Goal: Information Seeking & Learning: Learn about a topic

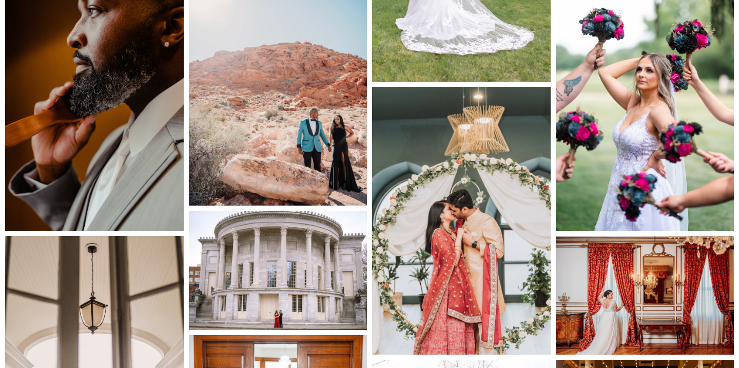
scroll to position [1238, 0]
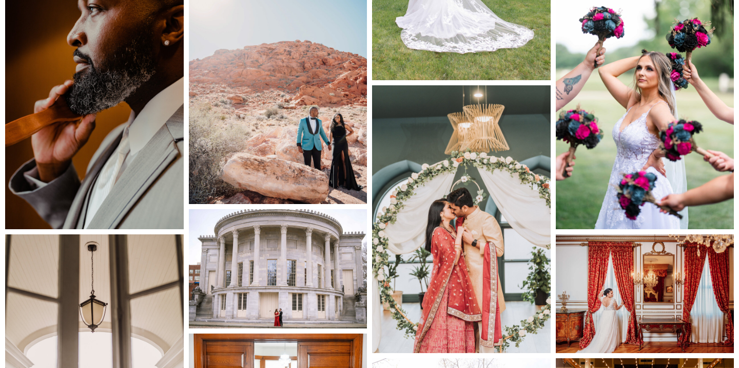
click at [465, 181] on img at bounding box center [461, 218] width 179 height 267
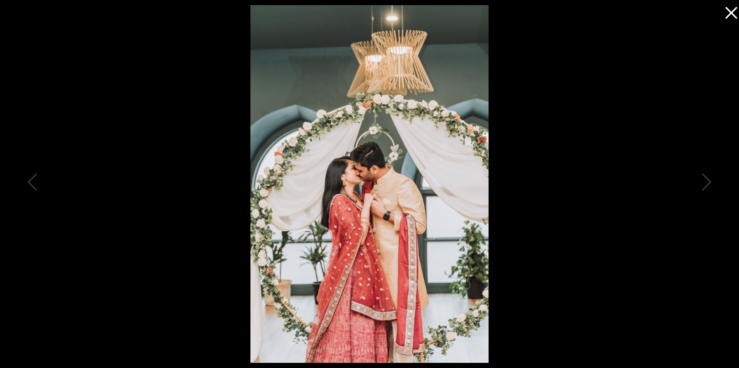
click at [731, 14] on icon at bounding box center [729, 10] width 21 height 21
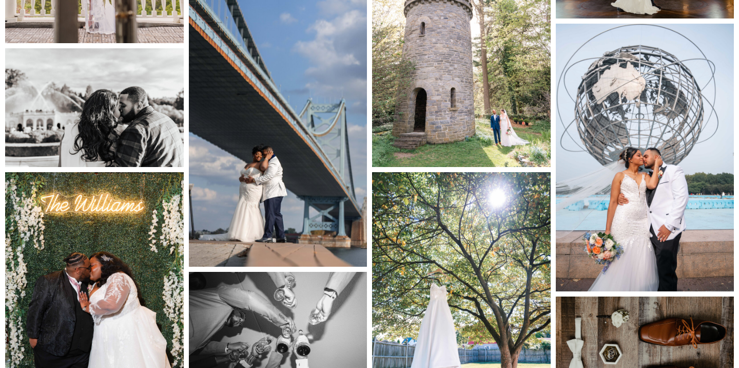
scroll to position [1698, 0]
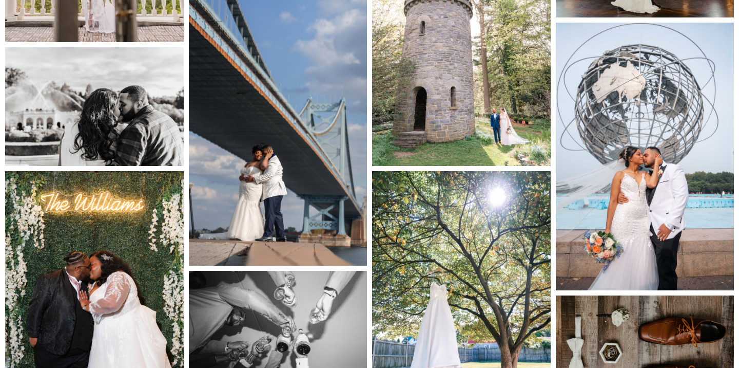
click at [258, 83] on img at bounding box center [278, 130] width 179 height 267
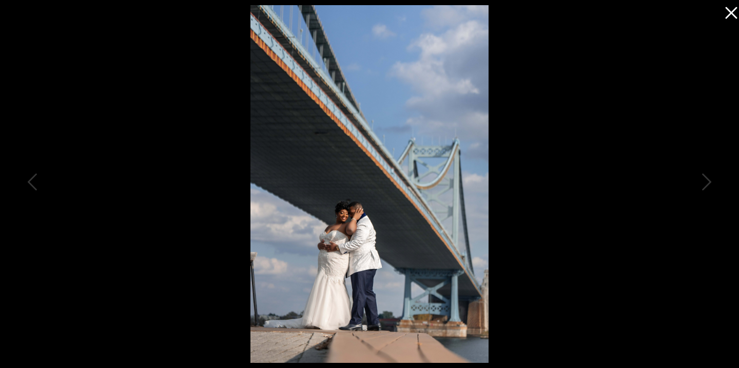
click at [586, 203] on div at bounding box center [369, 184] width 739 height 368
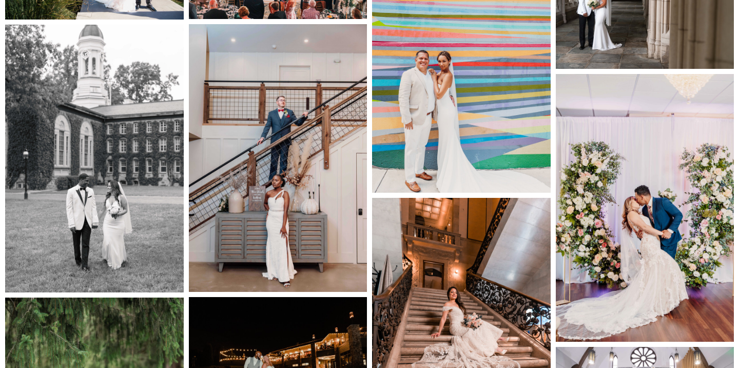
scroll to position [3634, 0]
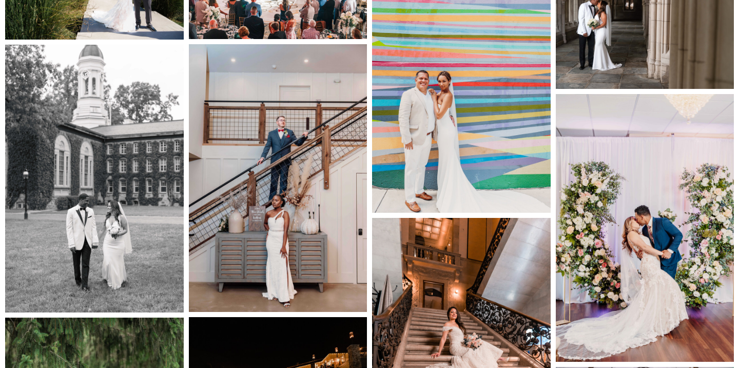
click at [459, 111] on img at bounding box center [461, 78] width 179 height 267
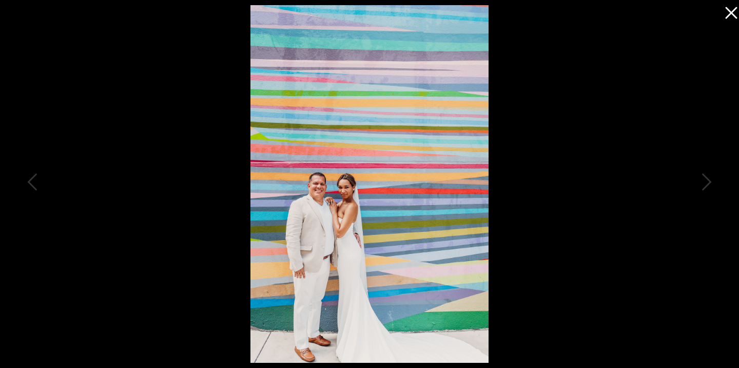
click at [737, 5] on icon at bounding box center [729, 10] width 21 height 21
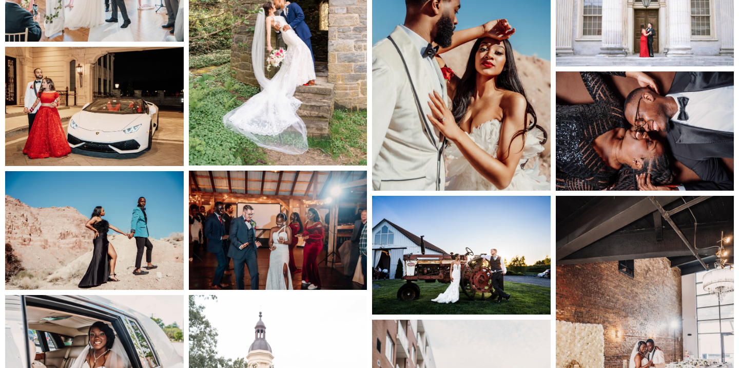
scroll to position [4451, 0]
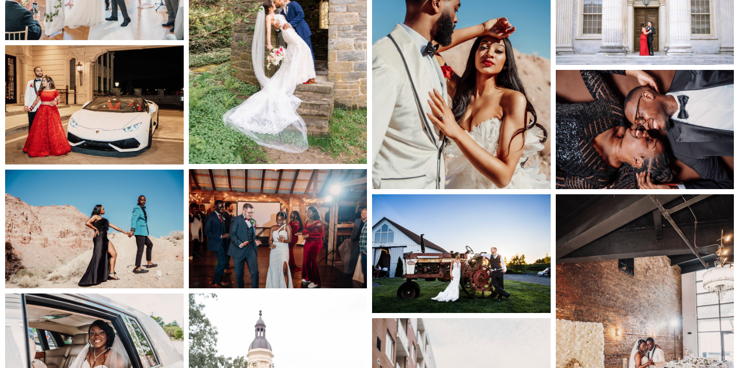
click at [496, 127] on img at bounding box center [461, 54] width 179 height 267
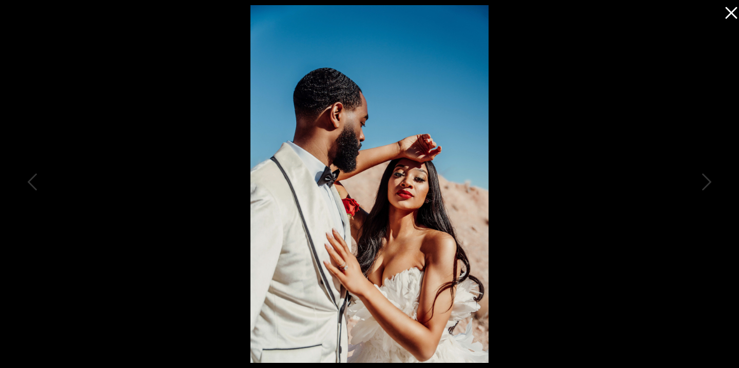
click at [731, 20] on icon at bounding box center [729, 10] width 21 height 21
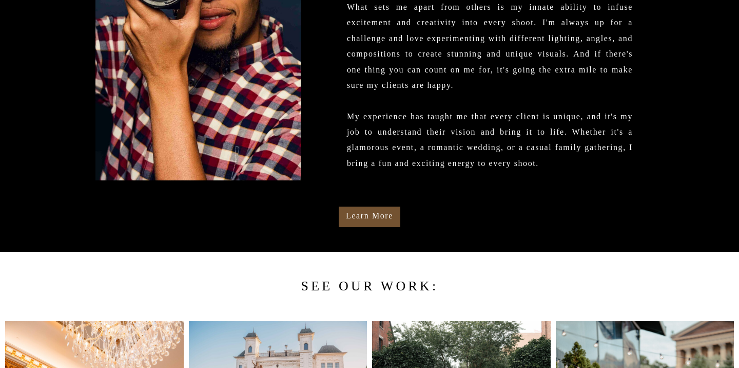
scroll to position [0, 0]
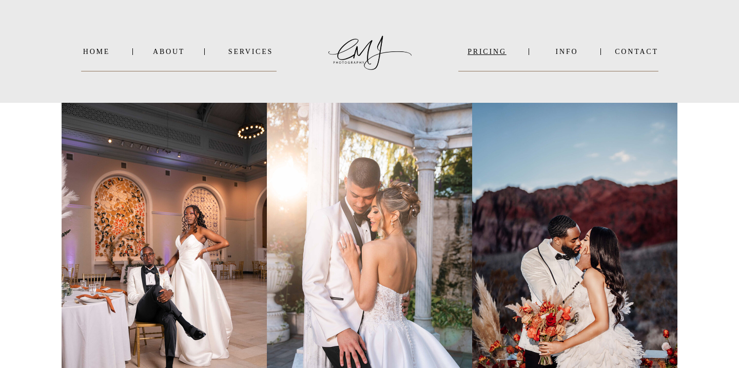
click at [497, 53] on nav "PRICING" at bounding box center [486, 52] width 57 height 8
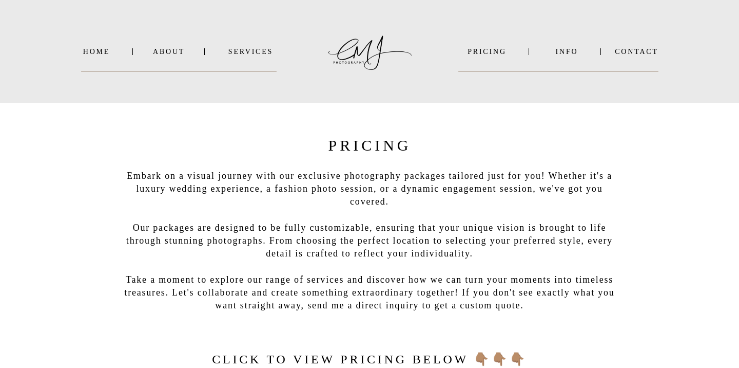
click at [564, 53] on nav "INFO" at bounding box center [567, 52] width 50 height 8
click at [566, 51] on nav "INFO" at bounding box center [567, 52] width 50 height 8
click at [167, 53] on nav "About" at bounding box center [168, 52] width 31 height 8
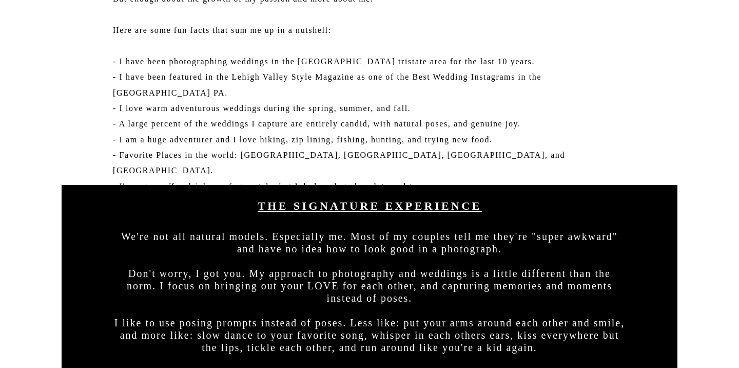
scroll to position [718, 0]
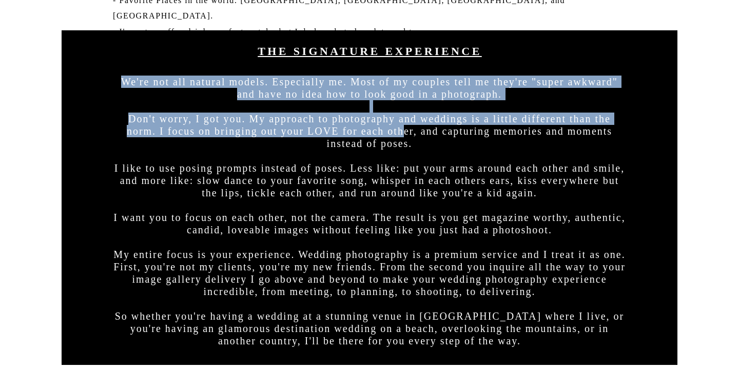
drag, startPoint x: 394, startPoint y: 63, endPoint x: 442, endPoint y: 126, distance: 80.2
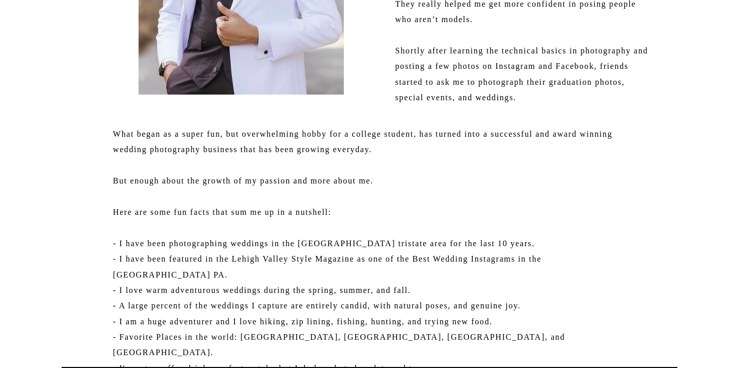
click at [442, 126] on p "What began as a super fun, but overwhelming hobby for a college student, has tu…" at bounding box center [369, 243] width 513 height 234
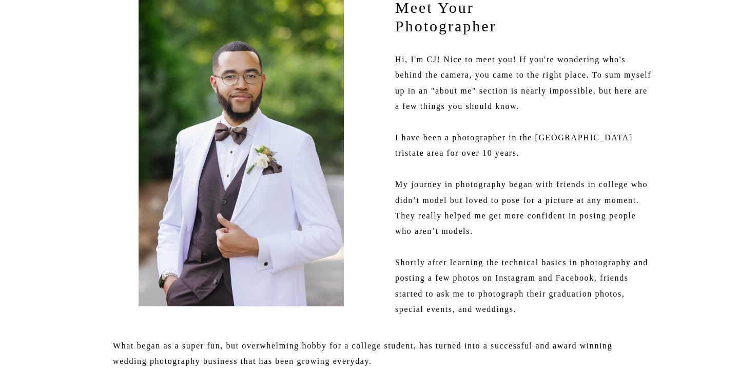
scroll to position [164, 0]
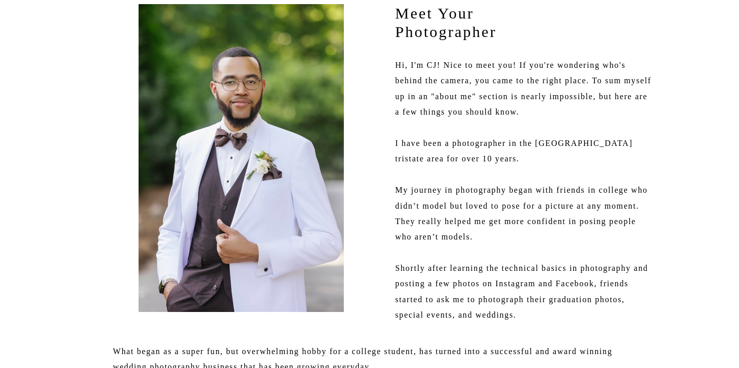
drag, startPoint x: 395, startPoint y: 60, endPoint x: 647, endPoint y: 142, distance: 265.4
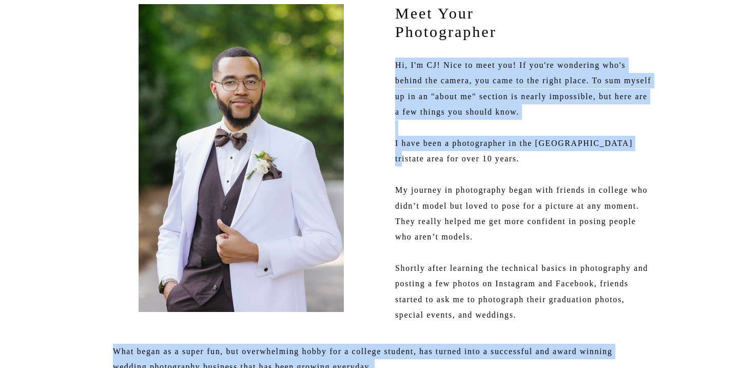
click at [647, 142] on p "Hi, I'm CJ! Nice to meet you! If you're wondering who's behind the camera, you …" at bounding box center [523, 191] width 257 height 268
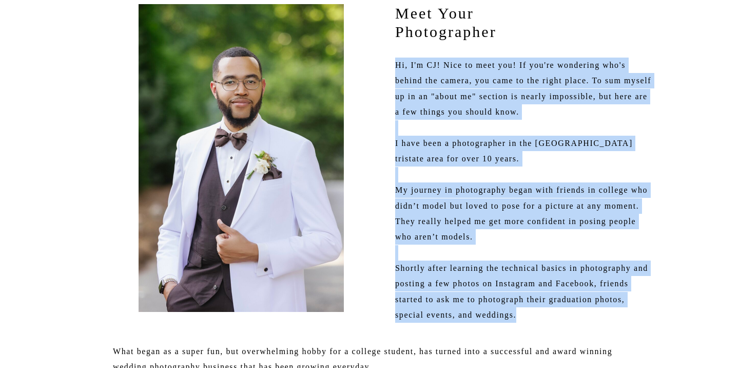
drag, startPoint x: 396, startPoint y: 62, endPoint x: 570, endPoint y: 312, distance: 304.3
click at [570, 312] on p "Hi, I'm CJ! Nice to meet you! If you're wondering who's behind the camera, you …" at bounding box center [523, 191] width 257 height 268
copy p "Hi, I'm CJ! Nice to meet you! If you're wondering who's behind the camera, you …"
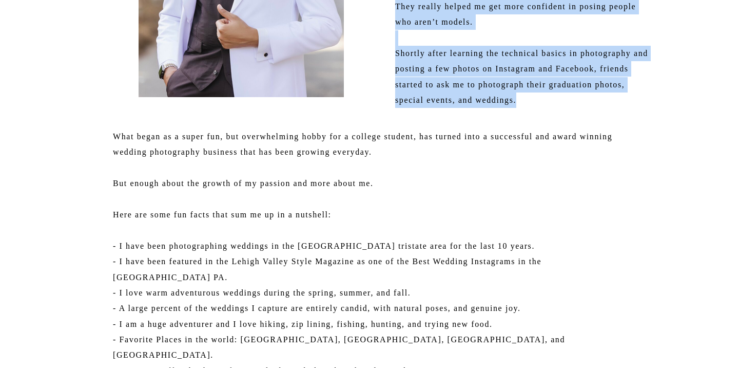
scroll to position [392, 0]
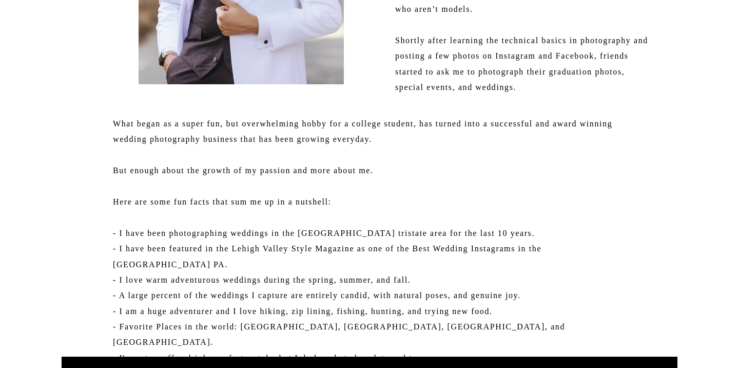
click at [553, 182] on p "What began as a super fun, but overwhelming hobby for a college student, has tu…" at bounding box center [369, 233] width 513 height 234
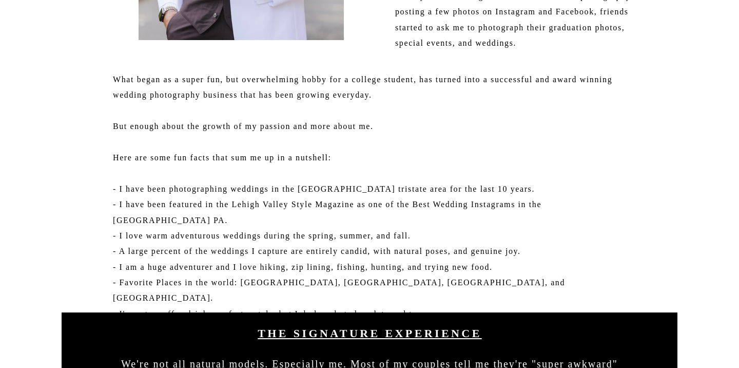
scroll to position [447, 0]
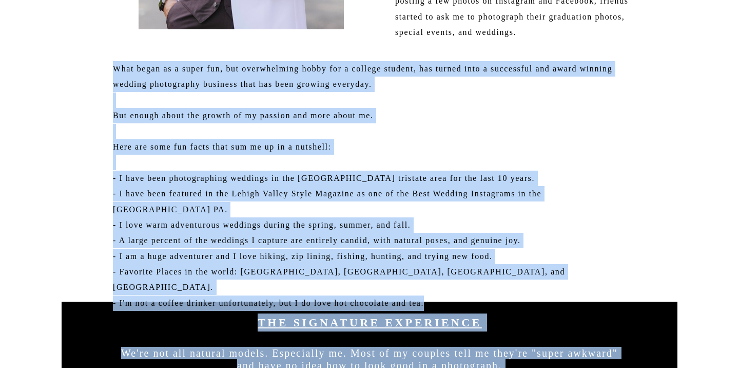
drag, startPoint x: 112, startPoint y: 65, endPoint x: 464, endPoint y: 288, distance: 416.8
copy div "The reason I gravitate towards wedding photography is that I love to support ot…"
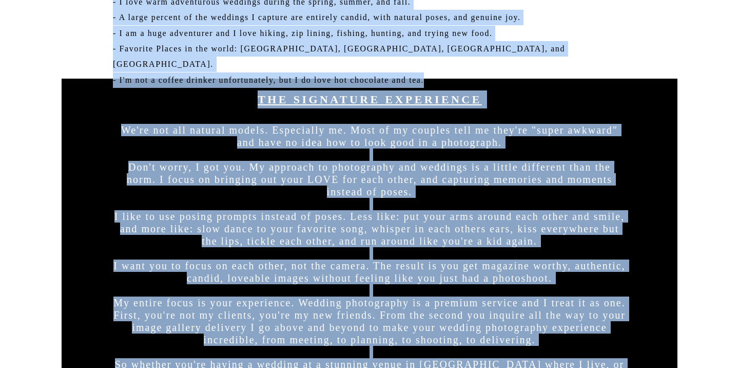
scroll to position [662, 0]
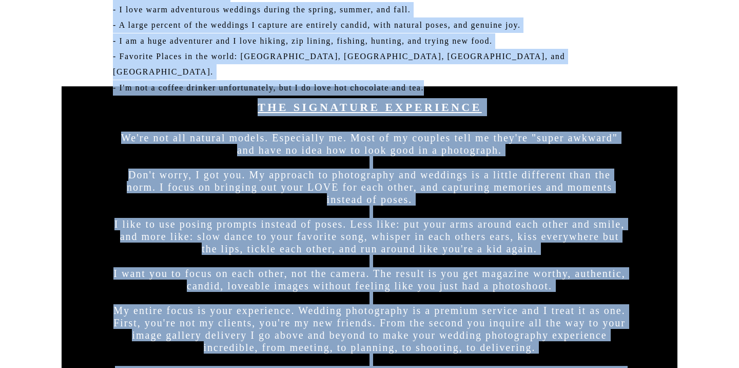
click at [643, 253] on div at bounding box center [370, 253] width 616 height 334
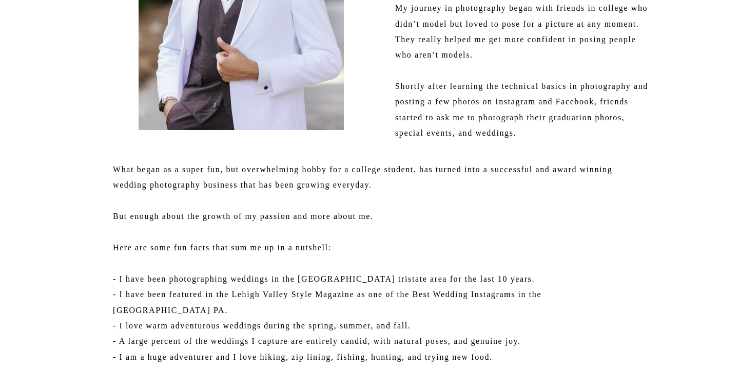
scroll to position [467, 0]
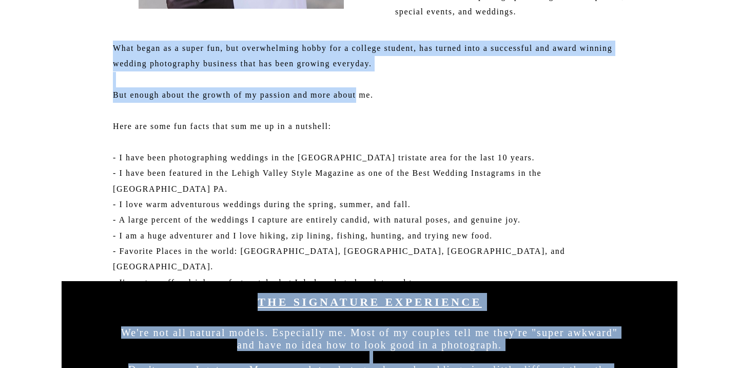
drag, startPoint x: 106, startPoint y: 49, endPoint x: 375, endPoint y: 102, distance: 273.6
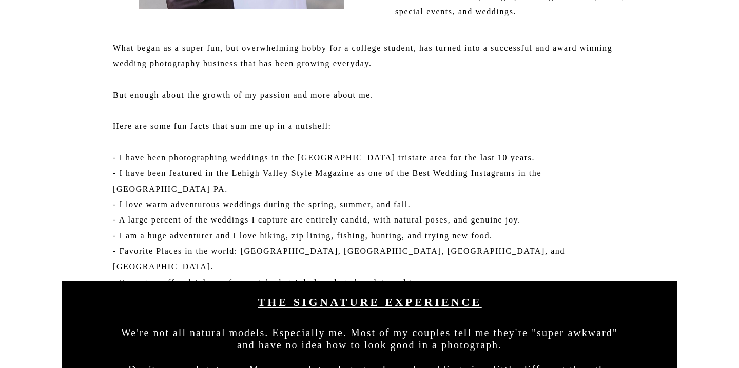
click at [388, 133] on p "What began as a super fun, but overwhelming hobby for a college student, has tu…" at bounding box center [369, 158] width 513 height 234
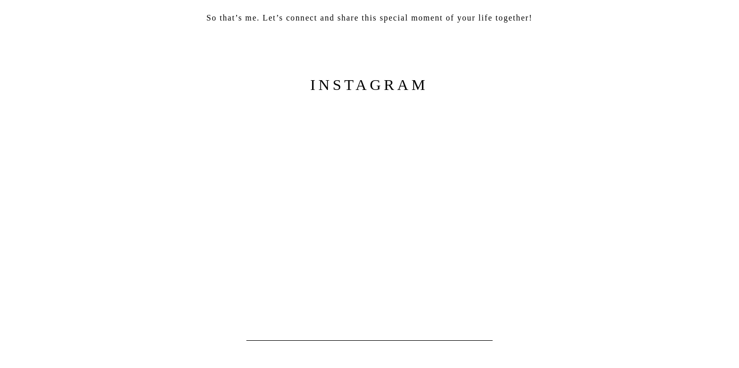
scroll to position [1181, 0]
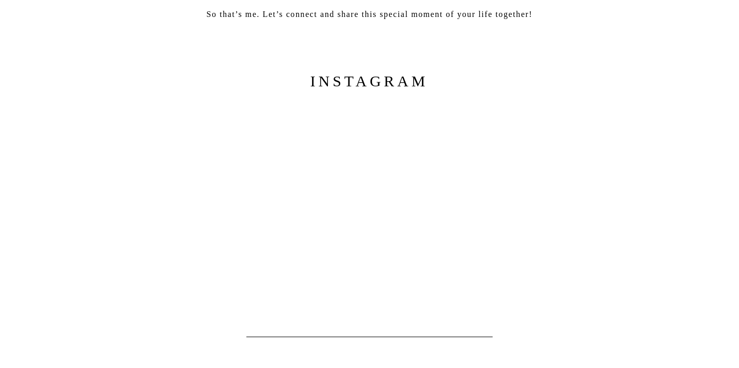
click at [405, 80] on h2 "INSTAGRAM" at bounding box center [369, 81] width 133 height 24
click at [408, 273] on div at bounding box center [370, 206] width 524 height 207
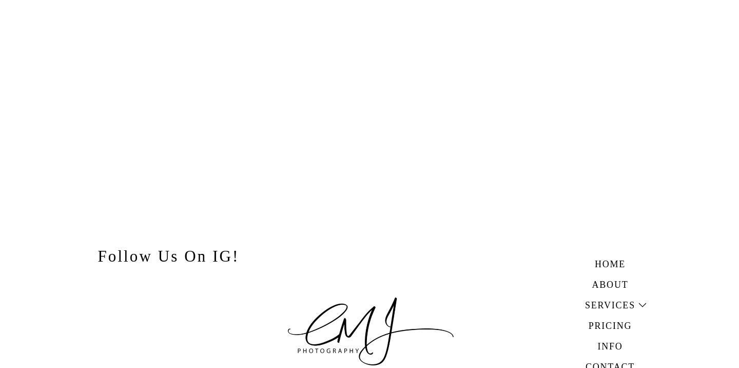
scroll to position [2907, 0]
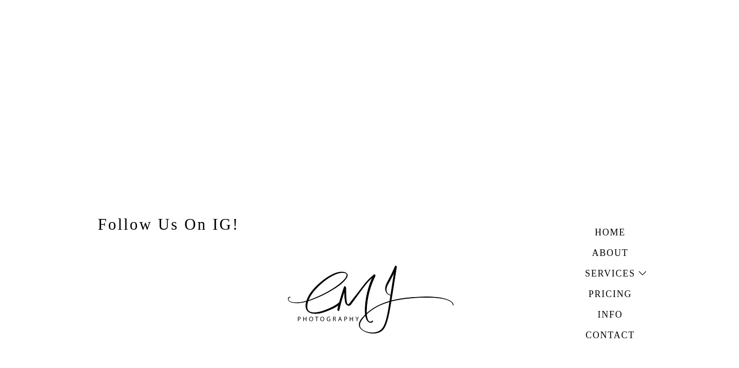
click at [228, 219] on h3 "Follow Us On IG!" at bounding box center [169, 221] width 164 height 20
click at [228, 225] on h3 "Follow Us On IG!" at bounding box center [169, 221] width 164 height 20
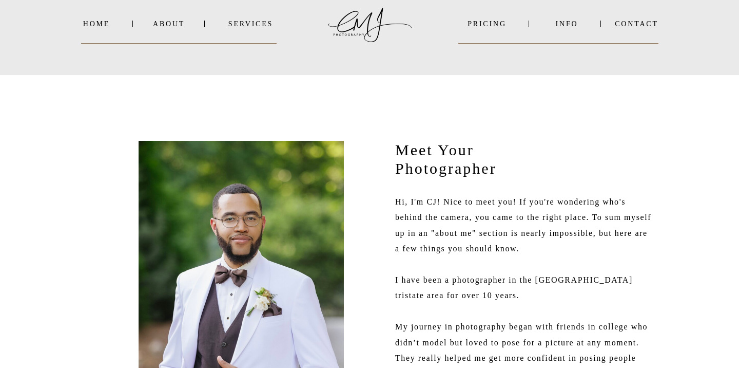
scroll to position [0, 0]
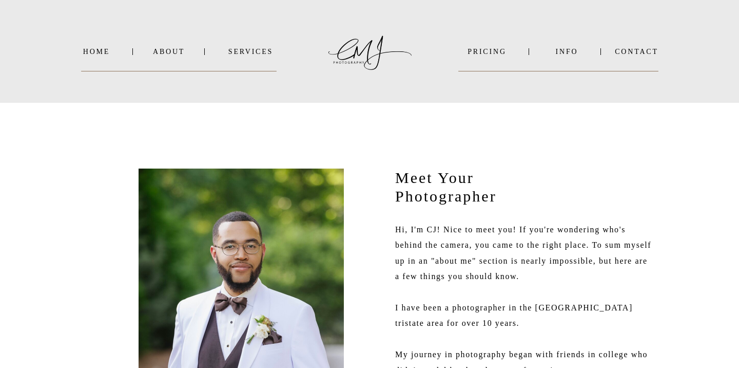
click at [642, 52] on nav "Contact" at bounding box center [637, 52] width 44 height 8
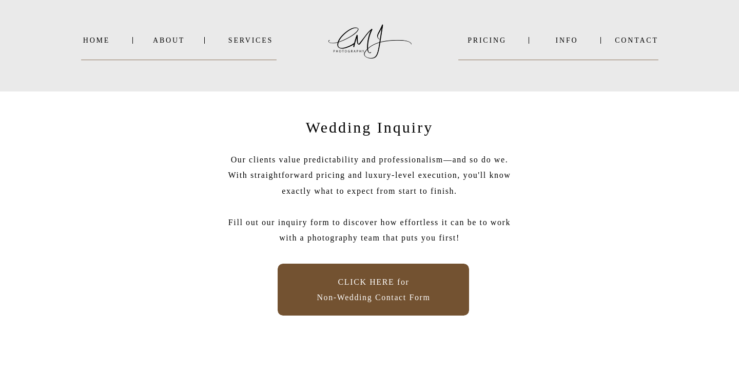
scroll to position [9, 0]
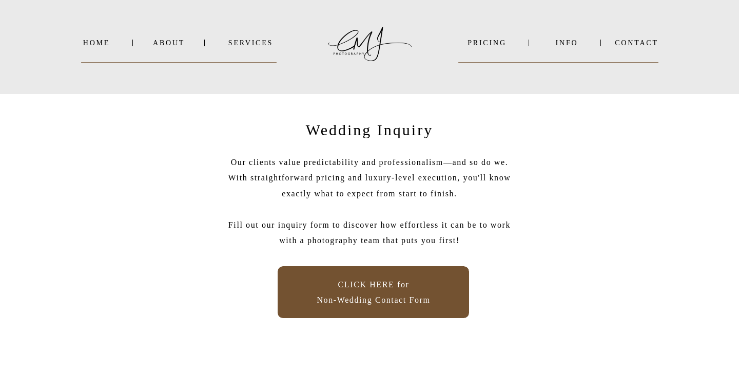
click at [106, 40] on nav "Home" at bounding box center [96, 43] width 31 height 8
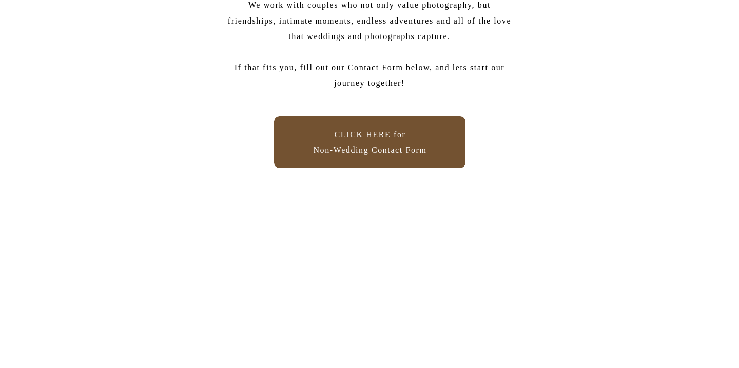
scroll to position [7834, 0]
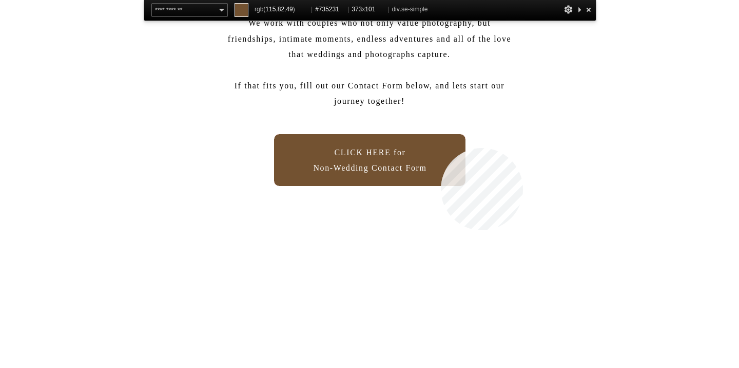
click at [445, 152] on div at bounding box center [369, 160] width 191 height 52
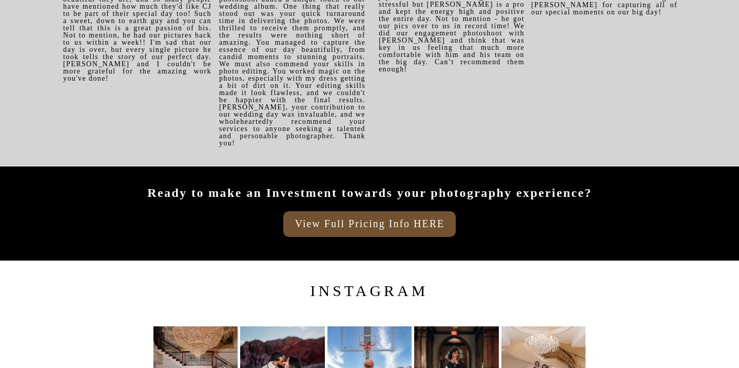
scroll to position [7173, 0]
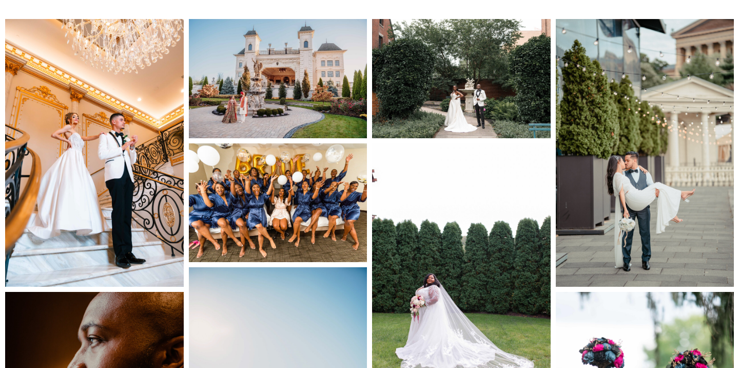
scroll to position [924, 0]
